Goal: Information Seeking & Learning: Learn about a topic

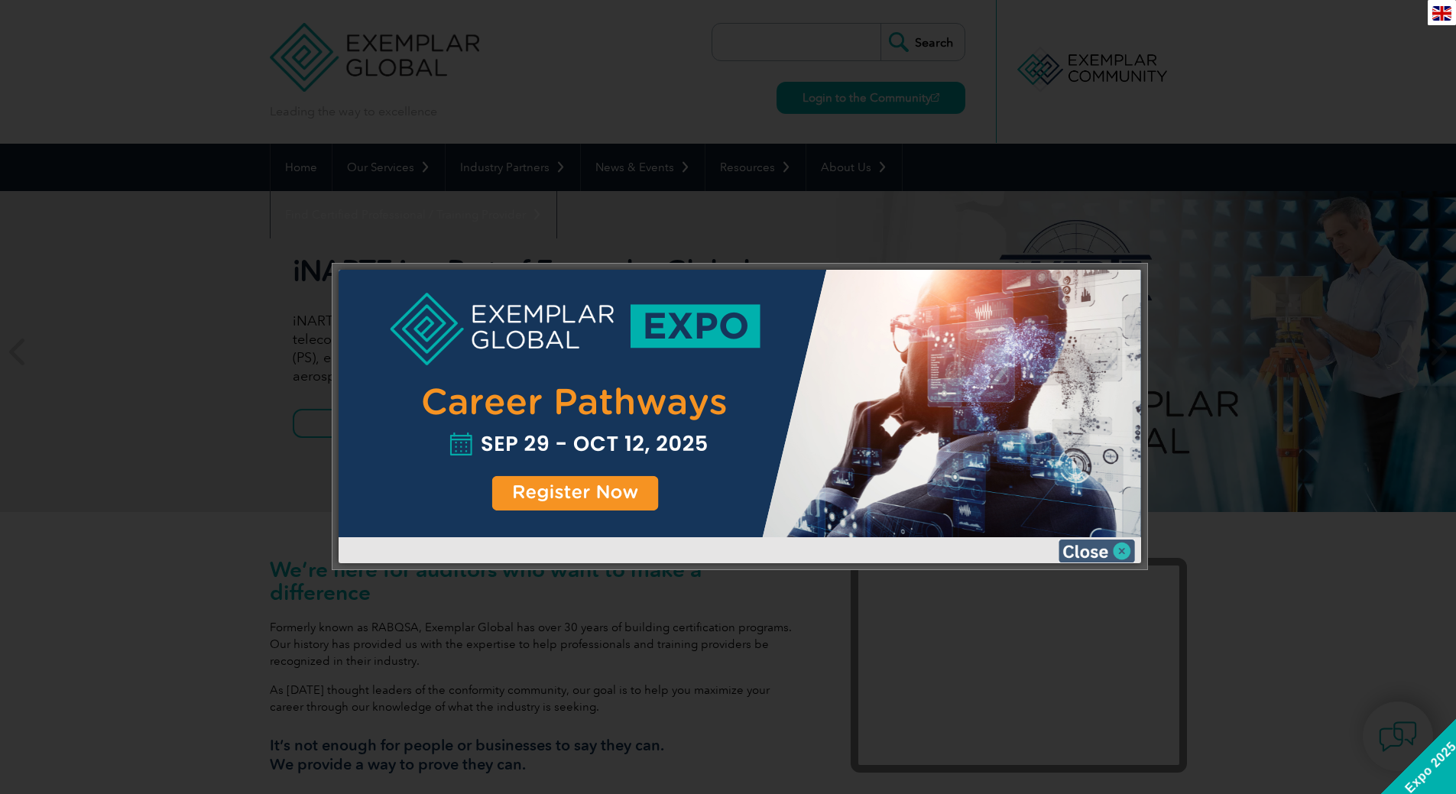
click at [1118, 552] on img at bounding box center [1097, 551] width 76 height 23
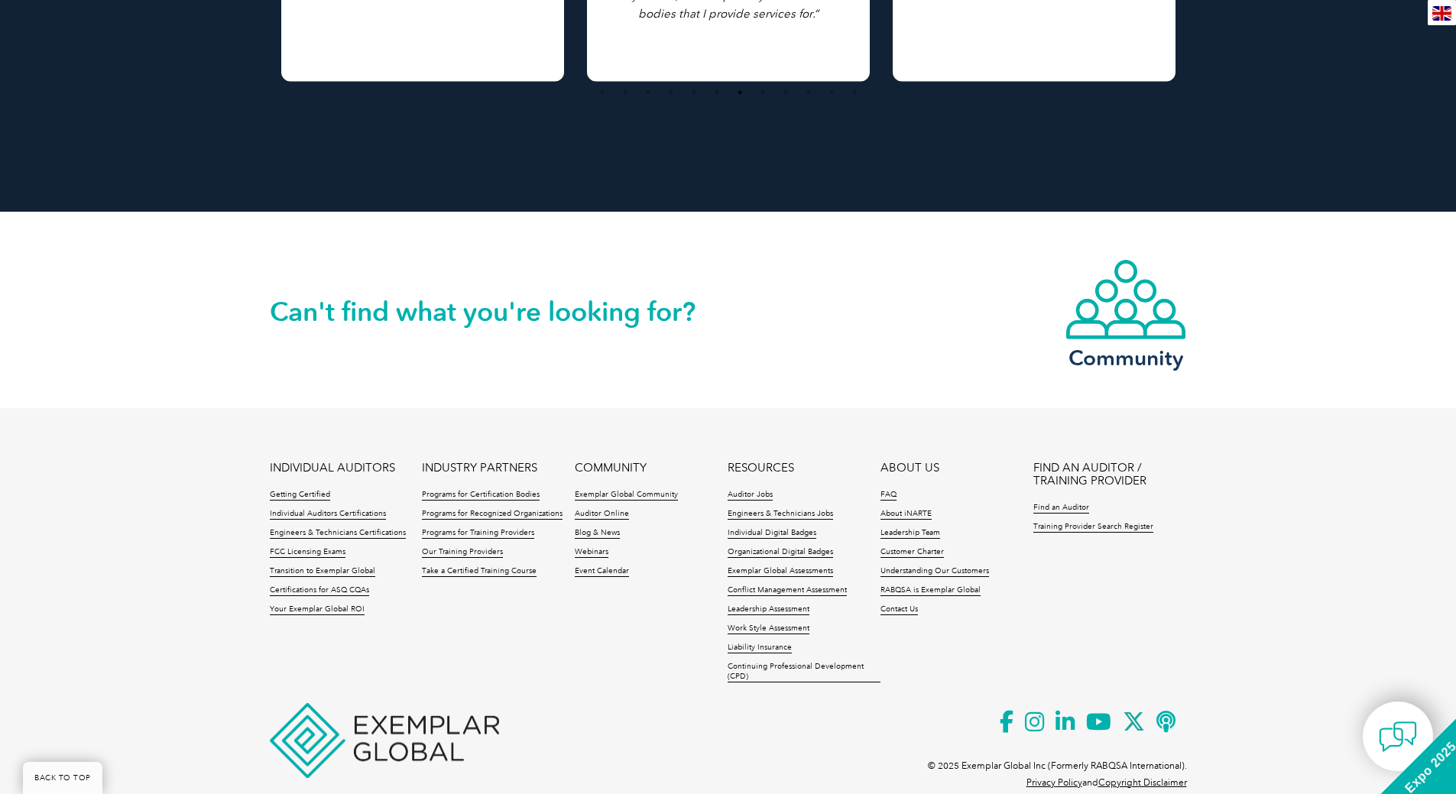
scroll to position [3394, 0]
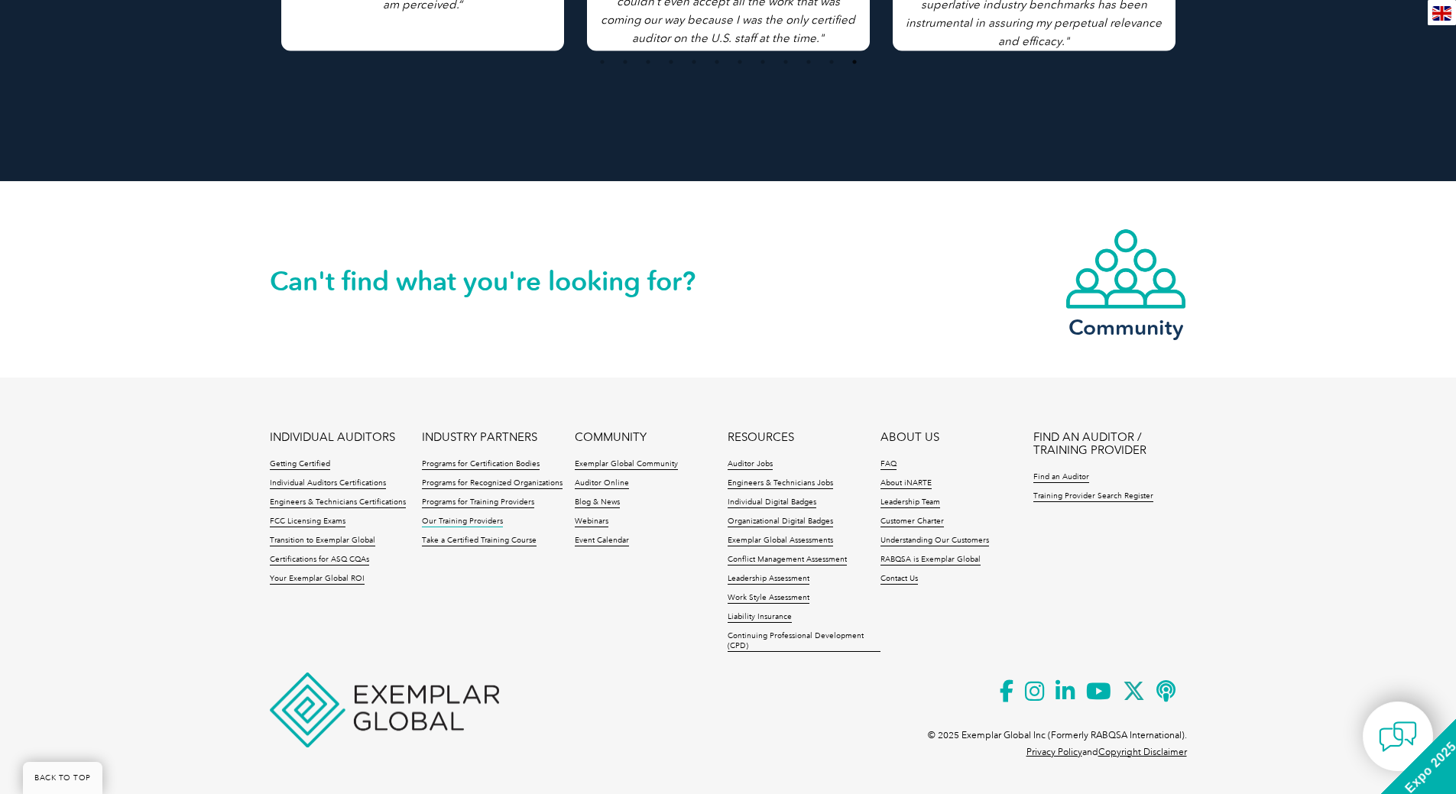
click at [456, 522] on link "Our Training Providers" at bounding box center [462, 522] width 81 height 11
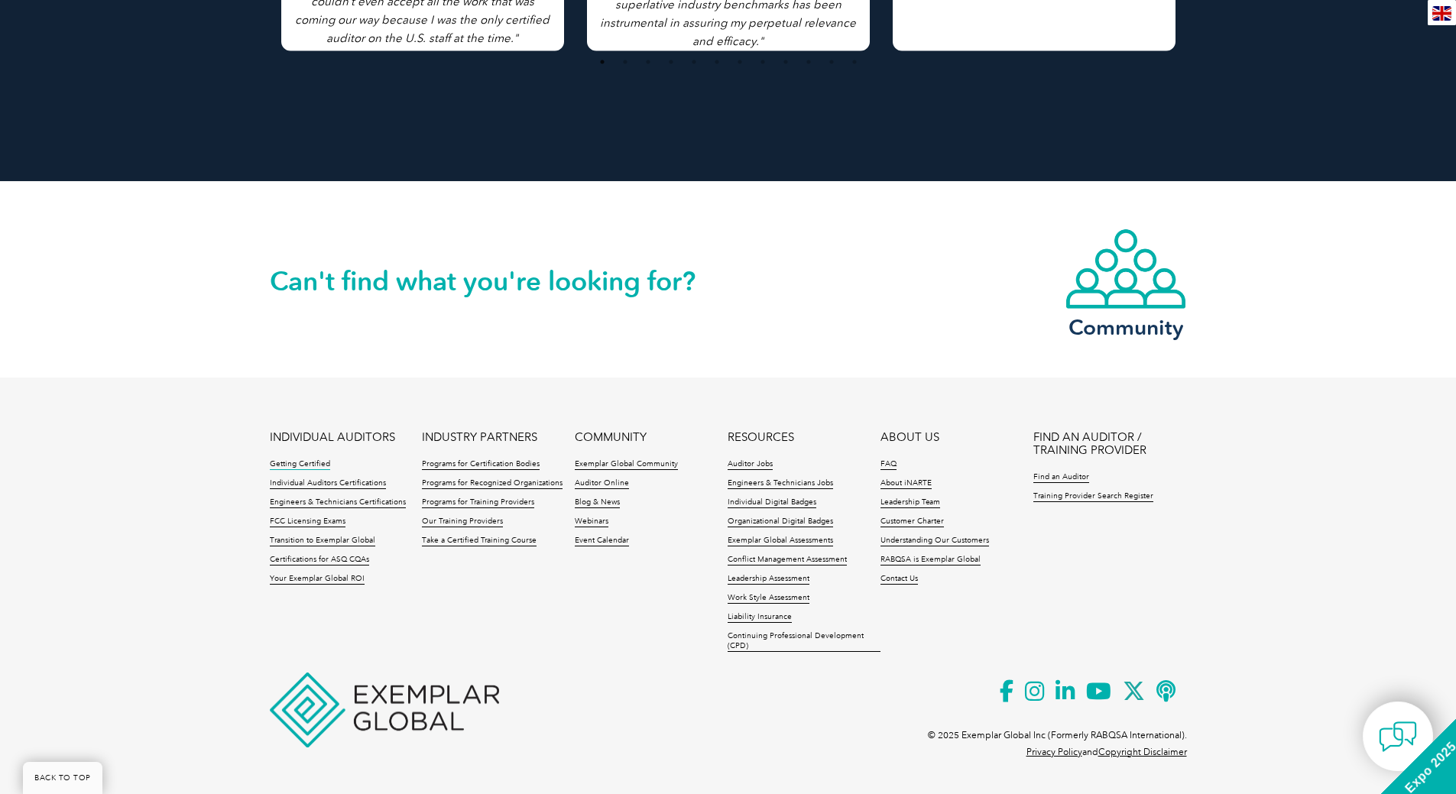
click at [301, 463] on link "Getting Certified" at bounding box center [300, 464] width 60 height 11
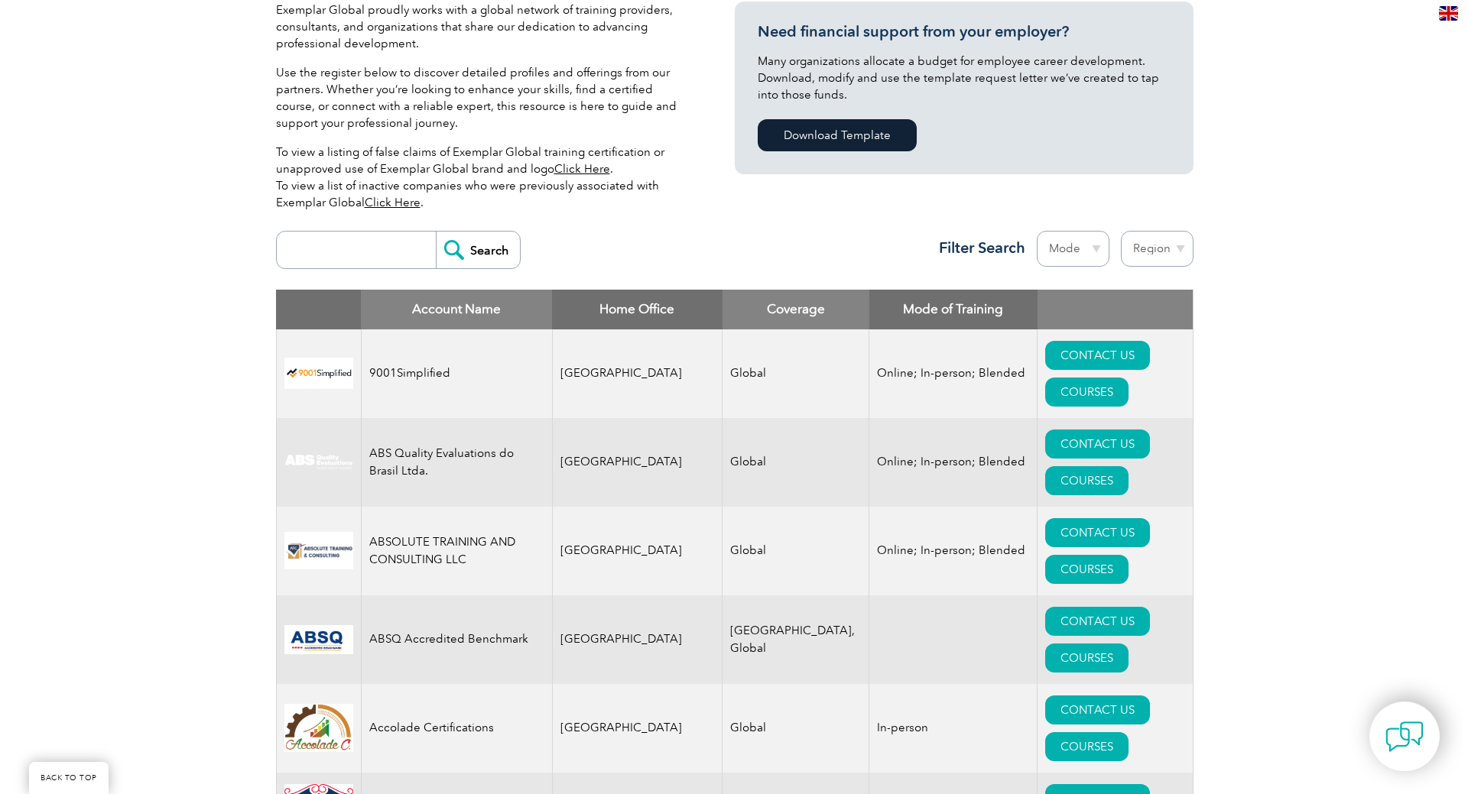
scroll to position [459, 0]
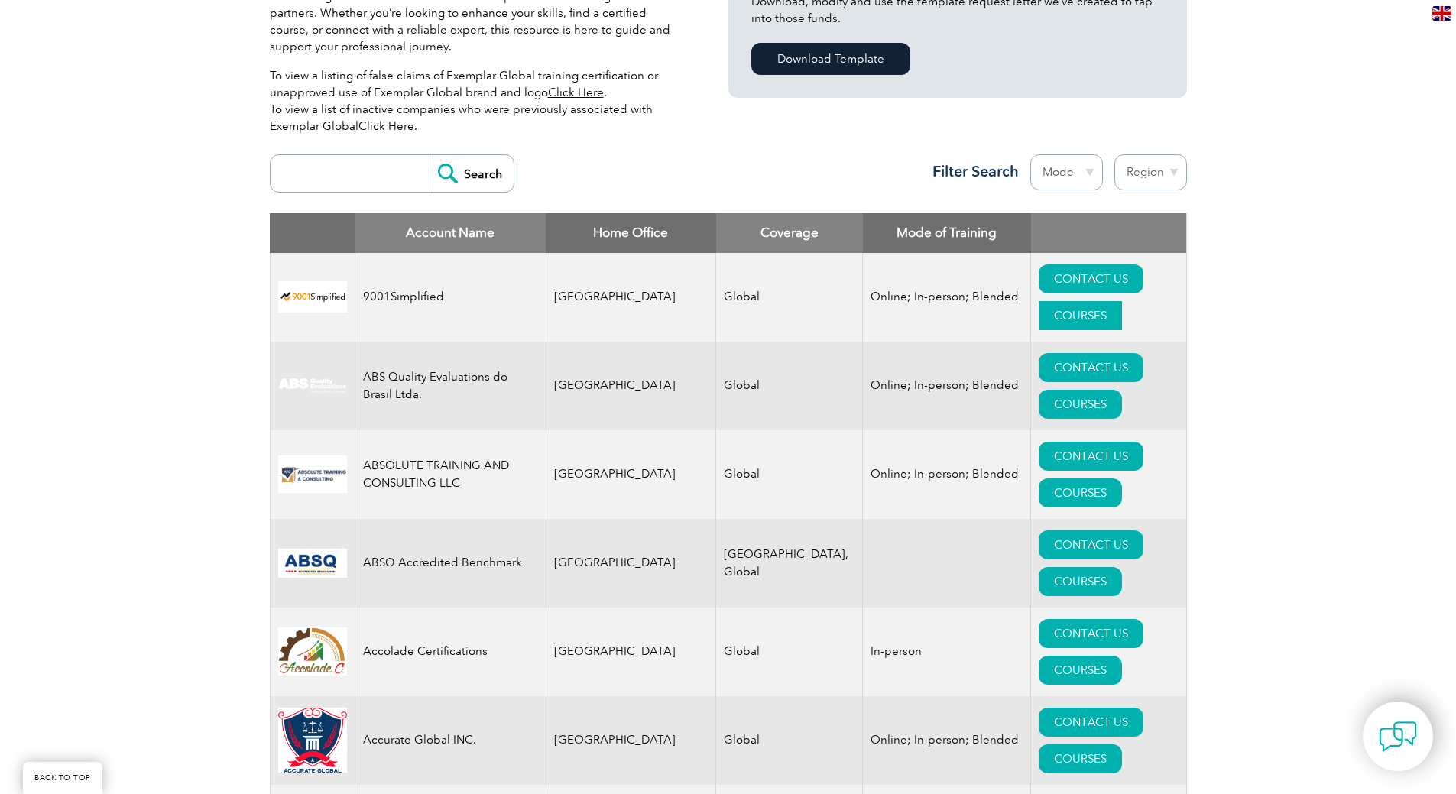
click at [1117, 301] on link "COURSES" at bounding box center [1080, 315] width 83 height 29
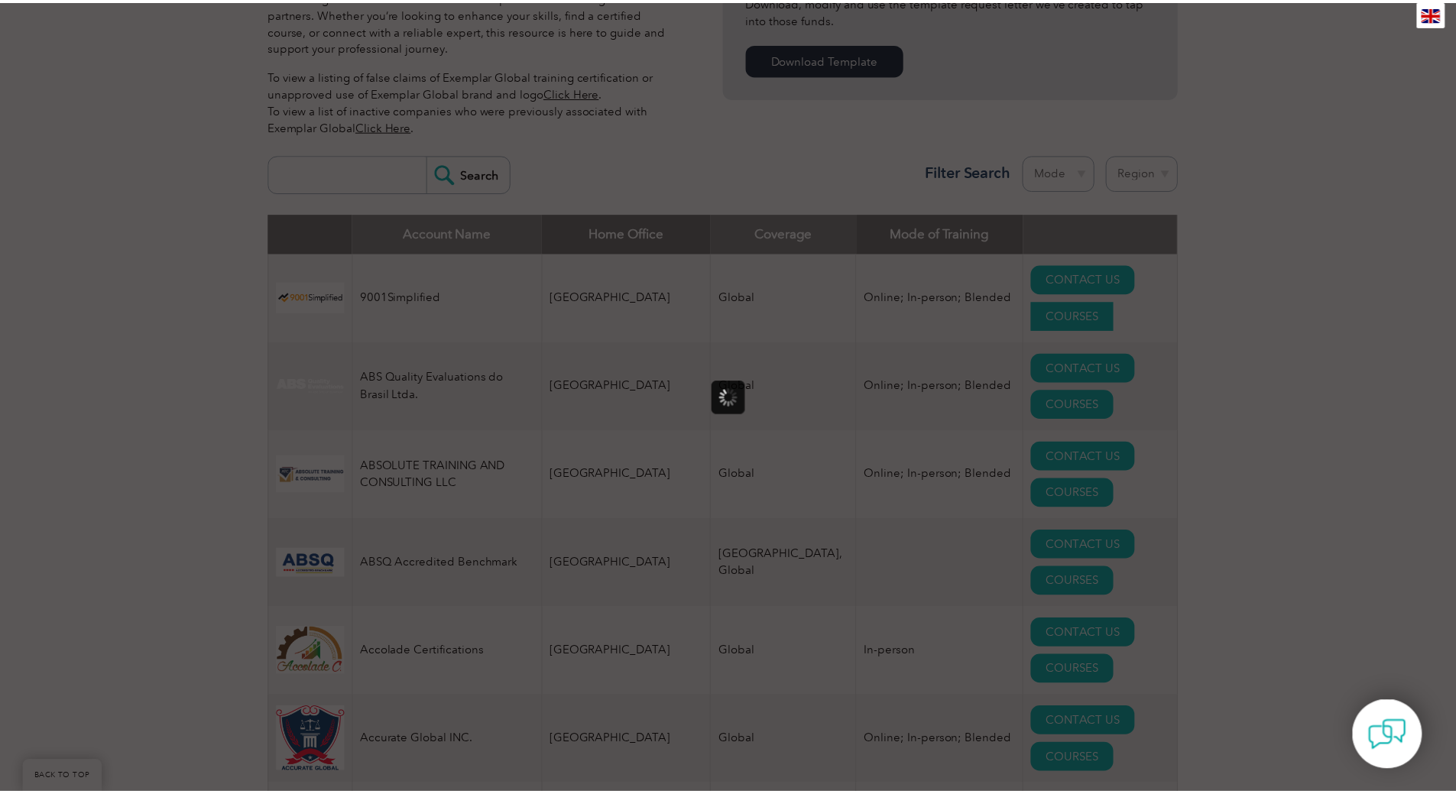
scroll to position [0, 0]
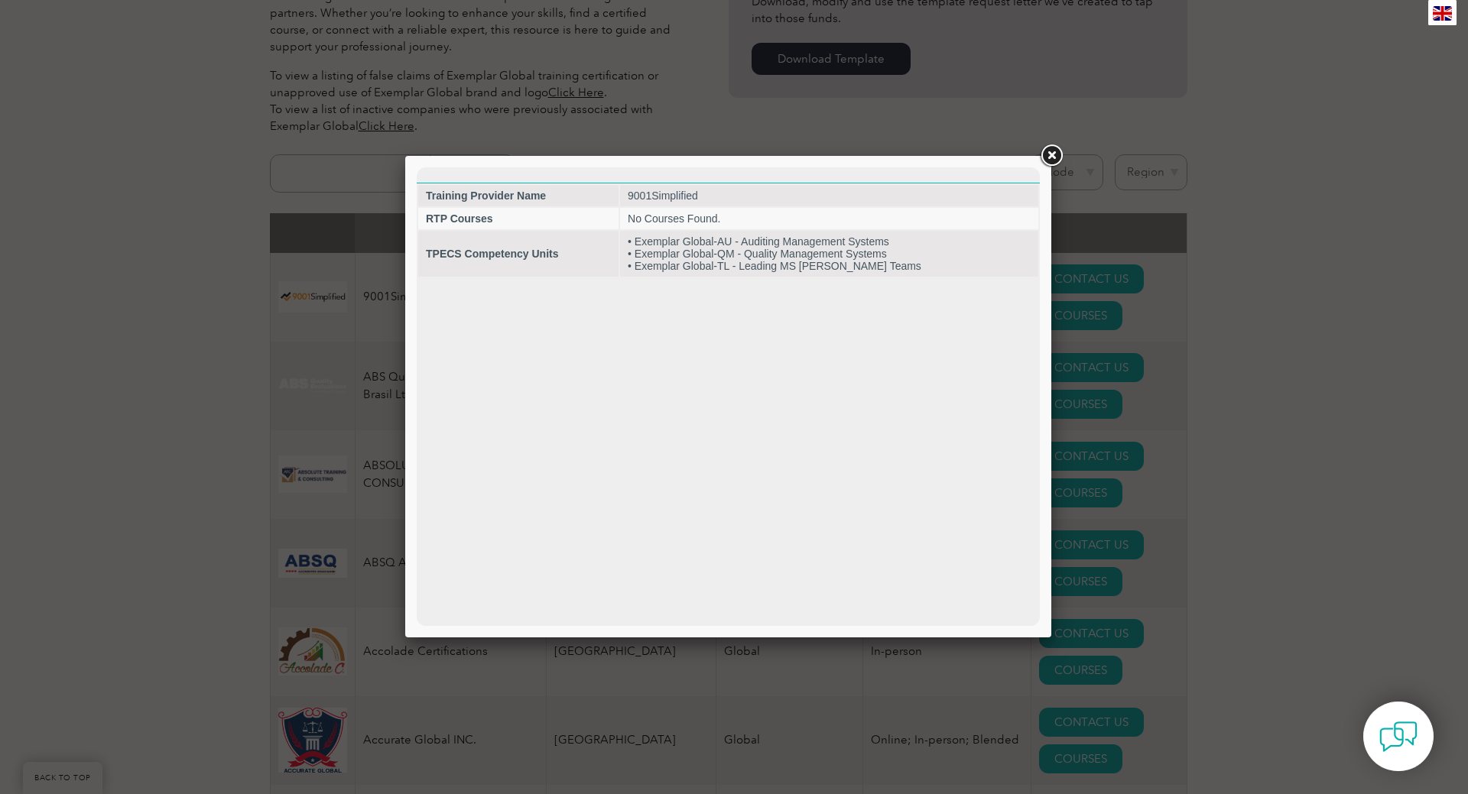
click at [1046, 157] on link at bounding box center [1051, 156] width 28 height 28
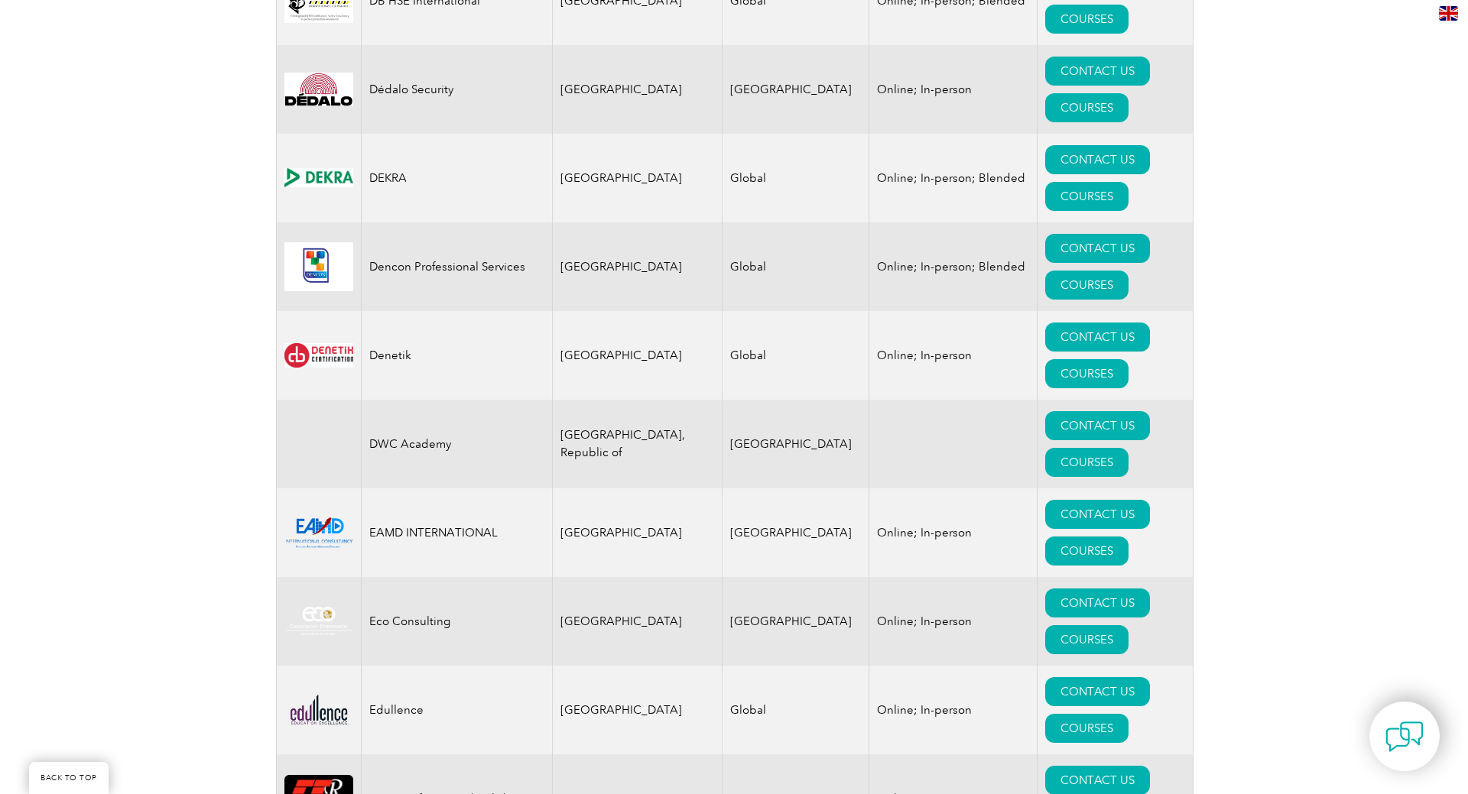
scroll to position [6879, 0]
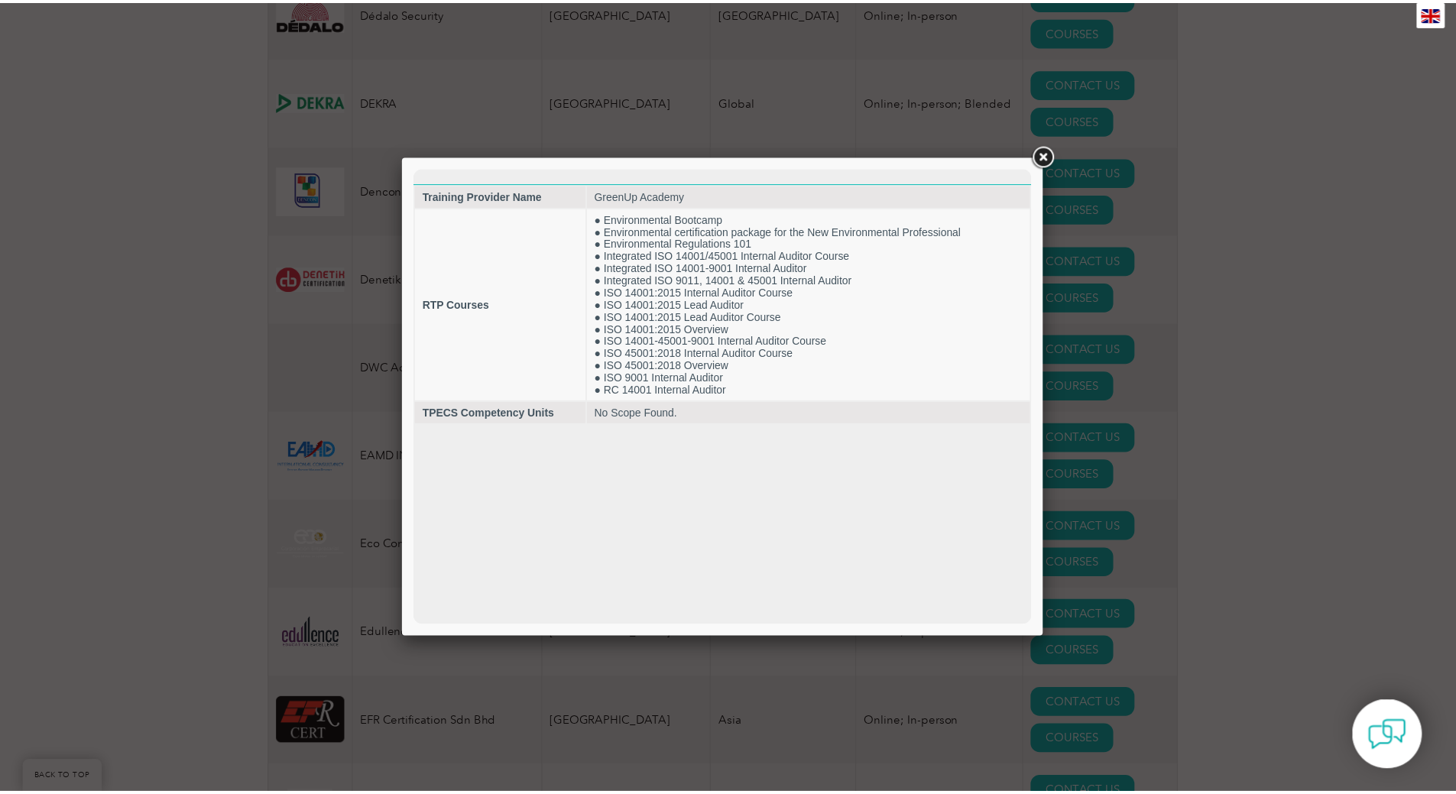
scroll to position [0, 0]
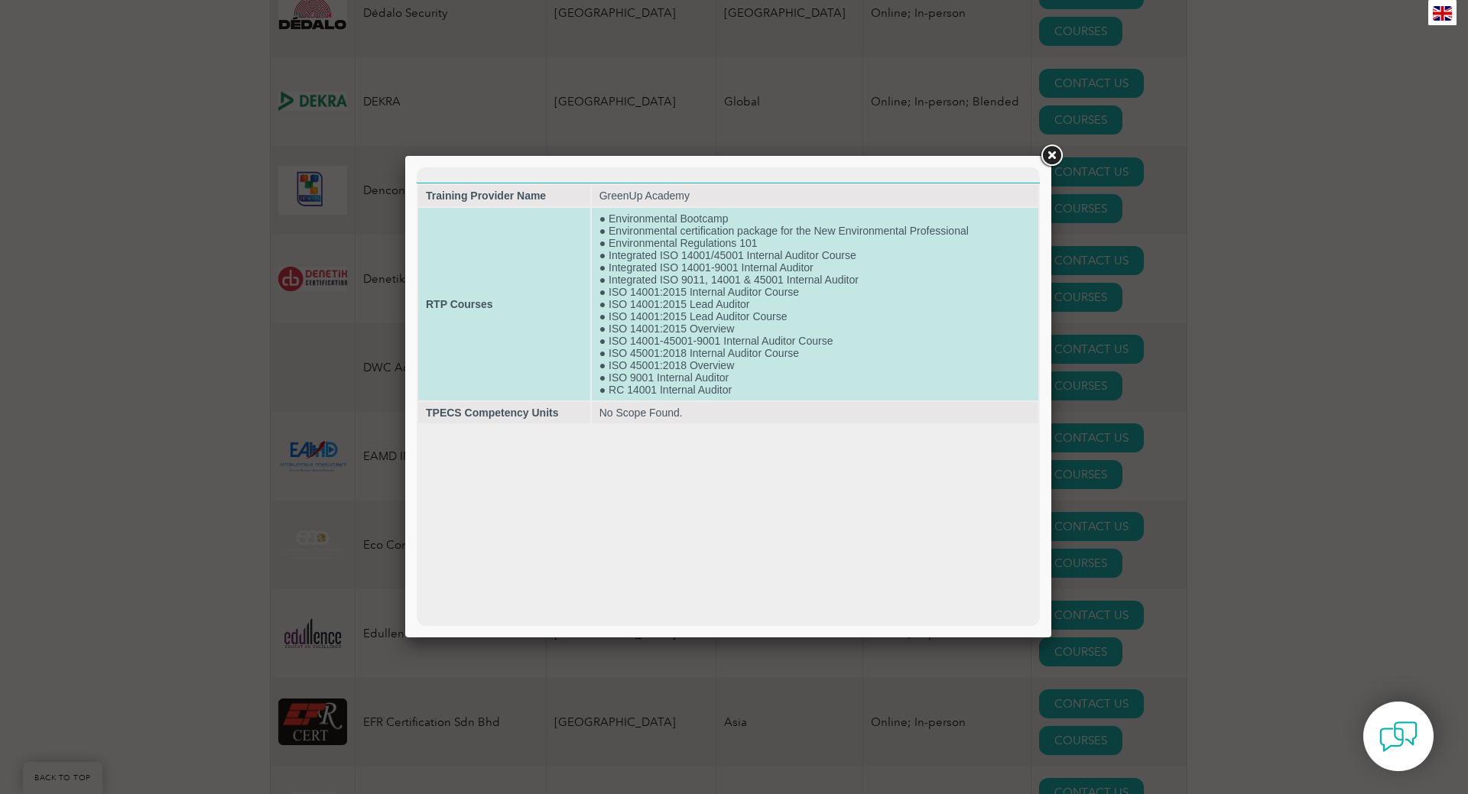
click at [644, 378] on td "● Environmental Bootcamp ● Environmental certification package for the New Envi…" at bounding box center [815, 304] width 446 height 193
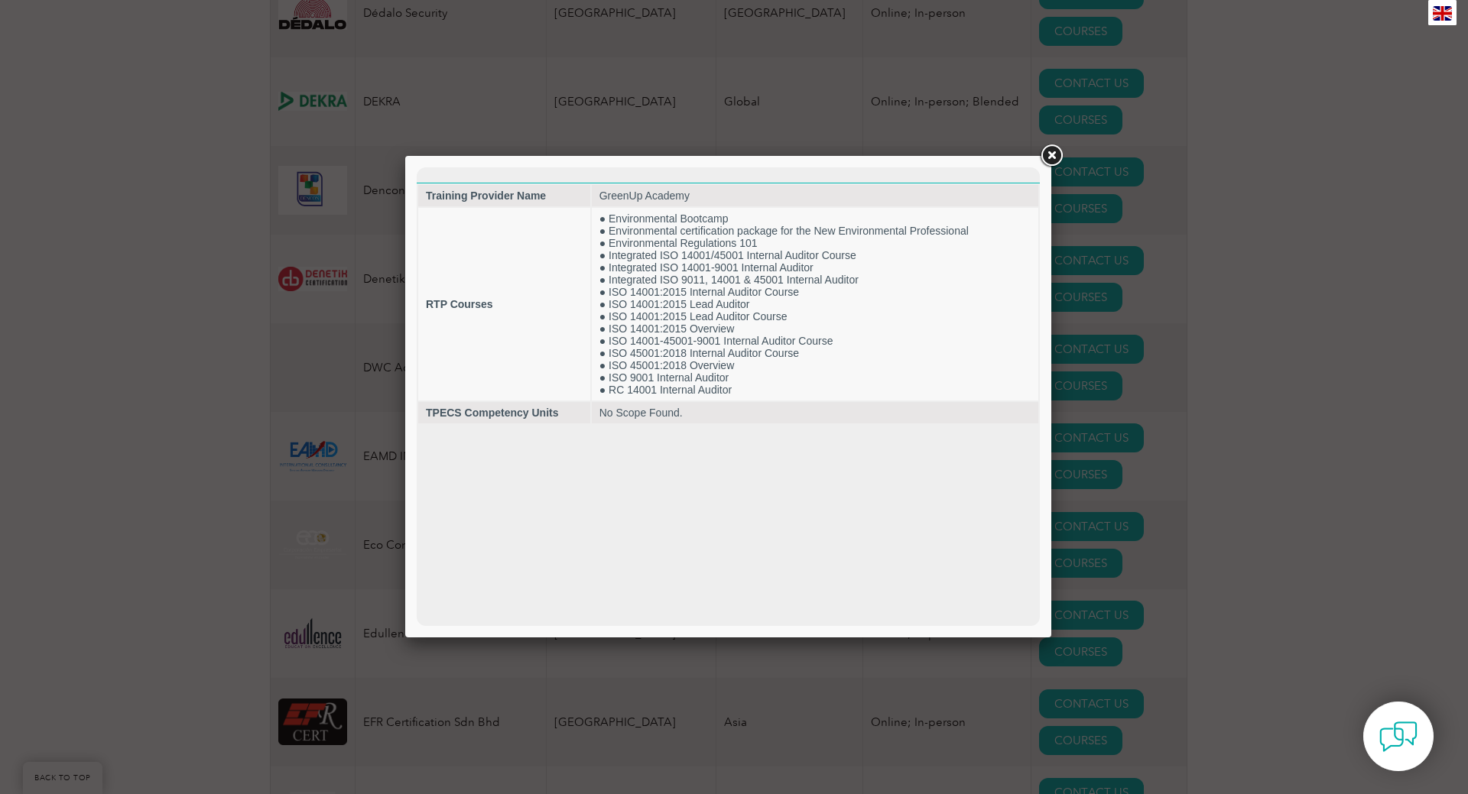
click at [1050, 158] on link at bounding box center [1051, 156] width 28 height 28
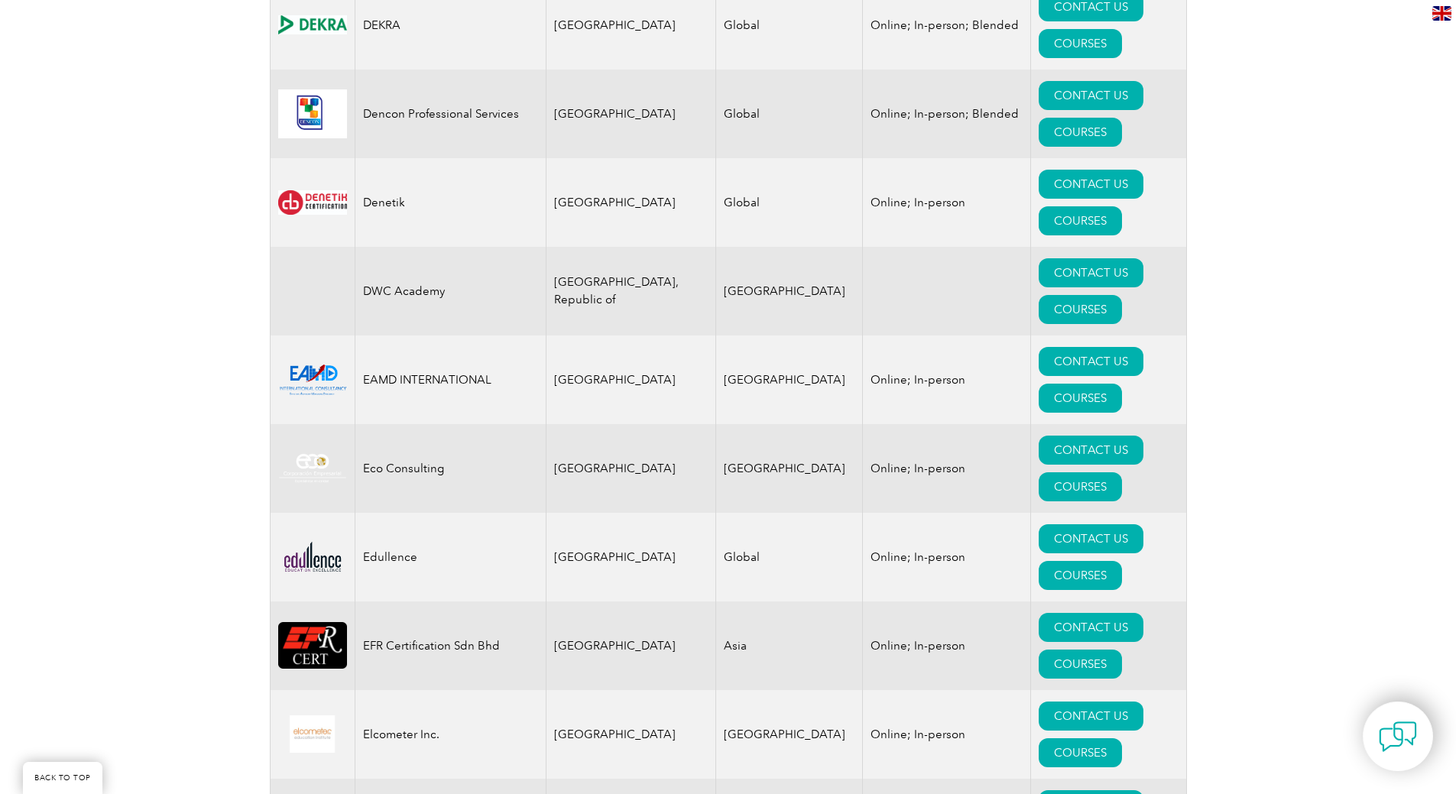
scroll to position [6879, 0]
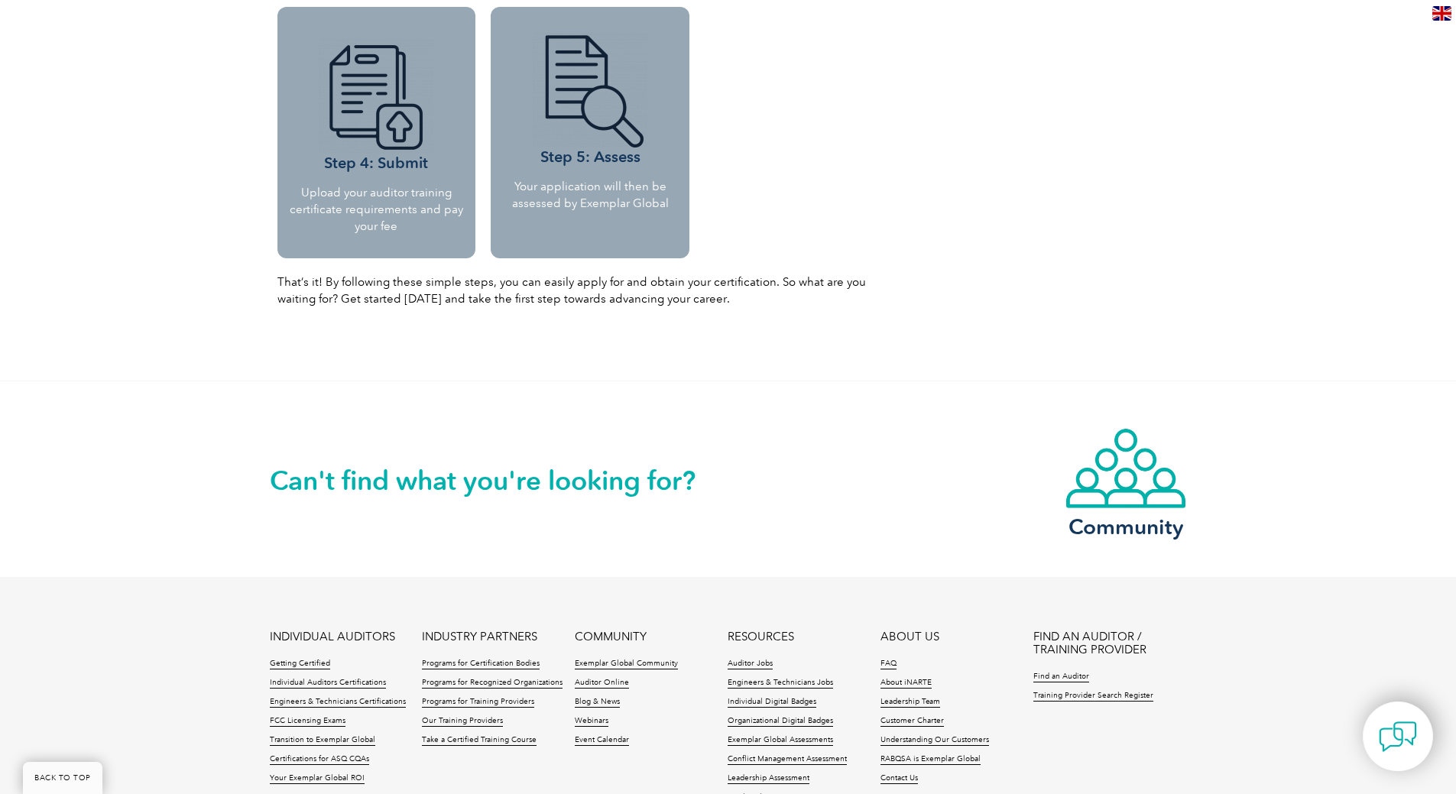
scroll to position [1834, 0]
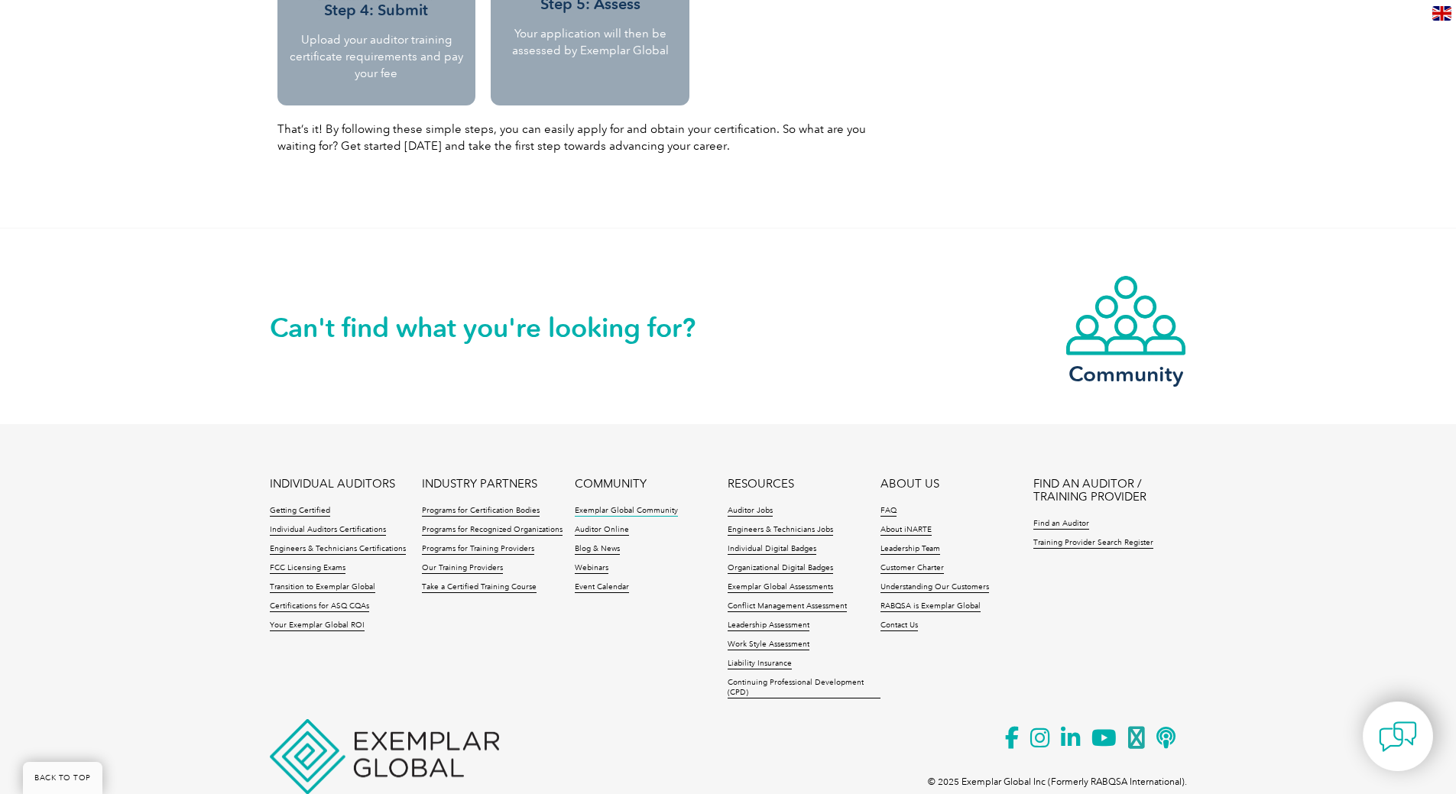
click at [605, 509] on link "Exemplar Global Community" at bounding box center [626, 511] width 103 height 11
